Goal: Use online tool/utility

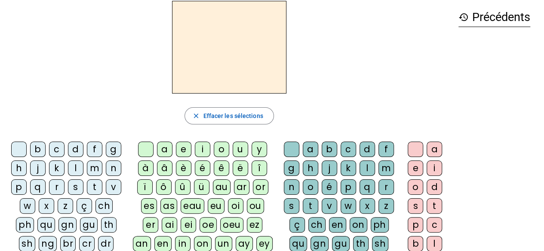
scroll to position [38, 0]
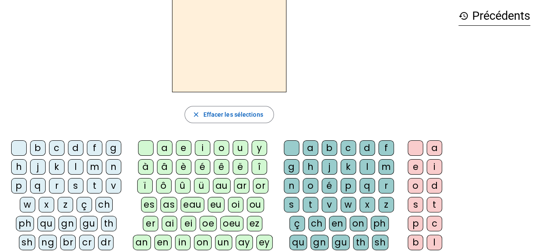
click at [20, 187] on div "p" at bounding box center [18, 185] width 15 height 15
click at [208, 202] on div "eu" at bounding box center [216, 204] width 17 height 15
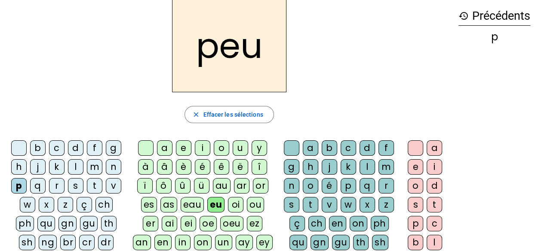
click at [383, 186] on div "r" at bounding box center [385, 185] width 15 height 15
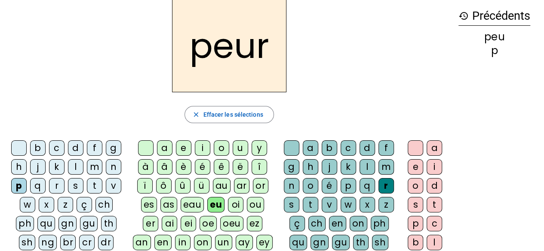
click at [75, 161] on div "l" at bounding box center [75, 166] width 15 height 15
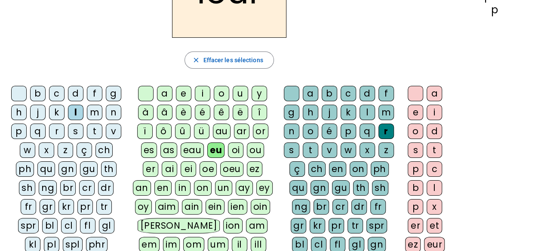
scroll to position [82, 0]
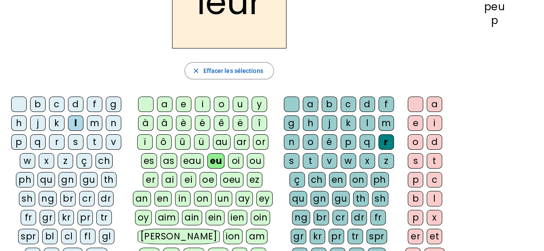
click at [80, 231] on div "fl" at bounding box center [87, 236] width 15 height 15
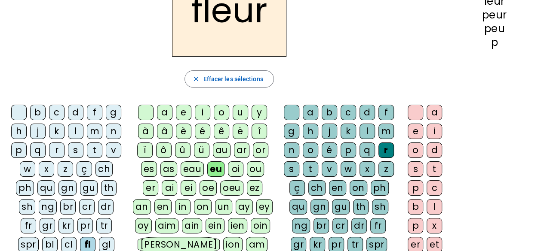
scroll to position [76, 0]
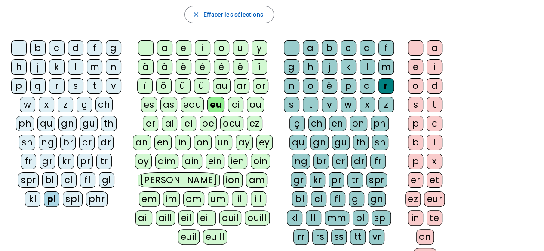
scroll to position [139, 0]
click at [329, 105] on div "v" at bounding box center [328, 104] width 15 height 15
click at [414, 70] on div "e" at bounding box center [414, 66] width 15 height 15
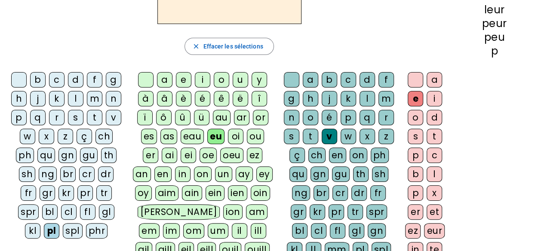
scroll to position [107, 0]
click at [80, 208] on div "fl" at bounding box center [87, 211] width 15 height 15
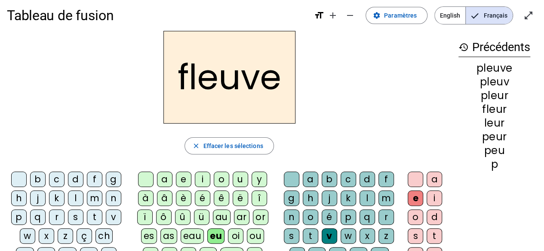
scroll to position [5, 0]
